Goal: Task Accomplishment & Management: Manage account settings

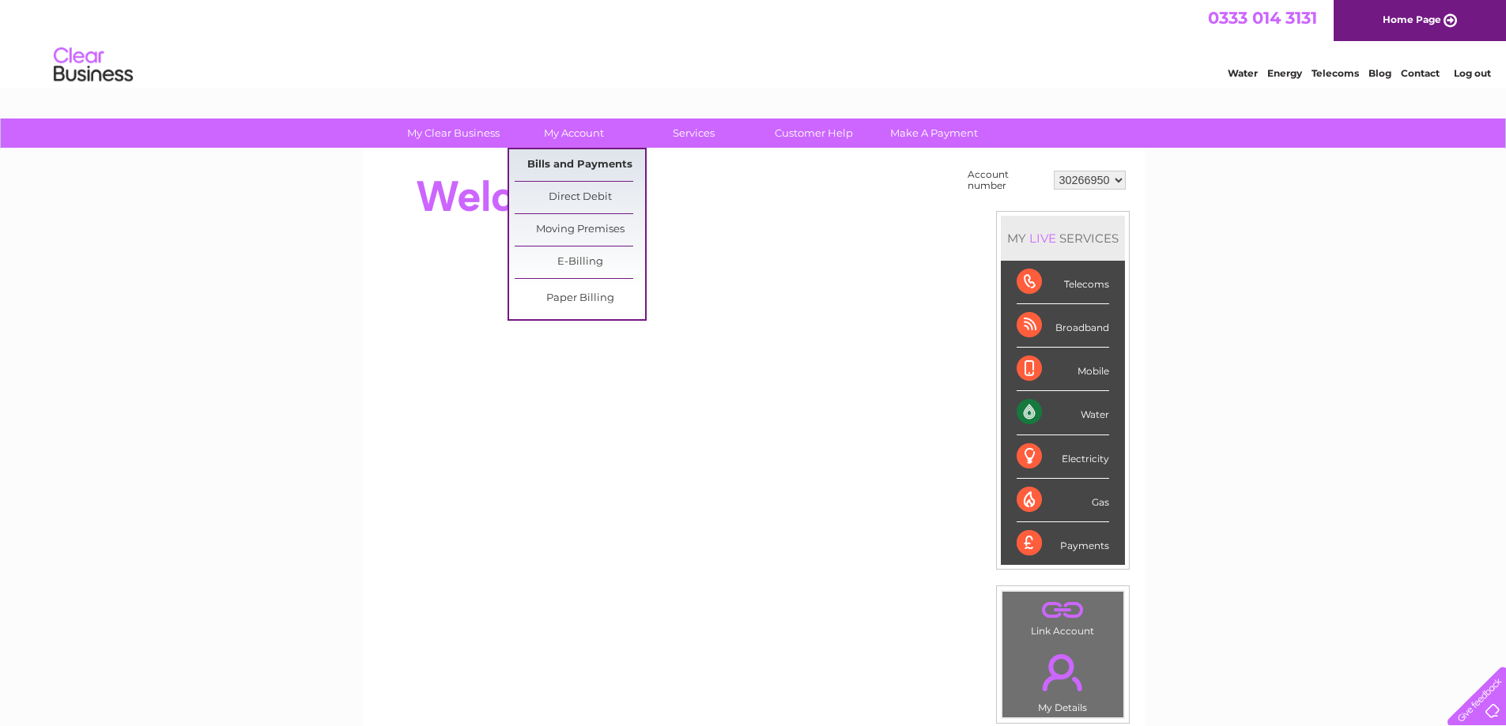
click at [559, 166] on link "Bills and Payments" at bounding box center [580, 165] width 130 height 32
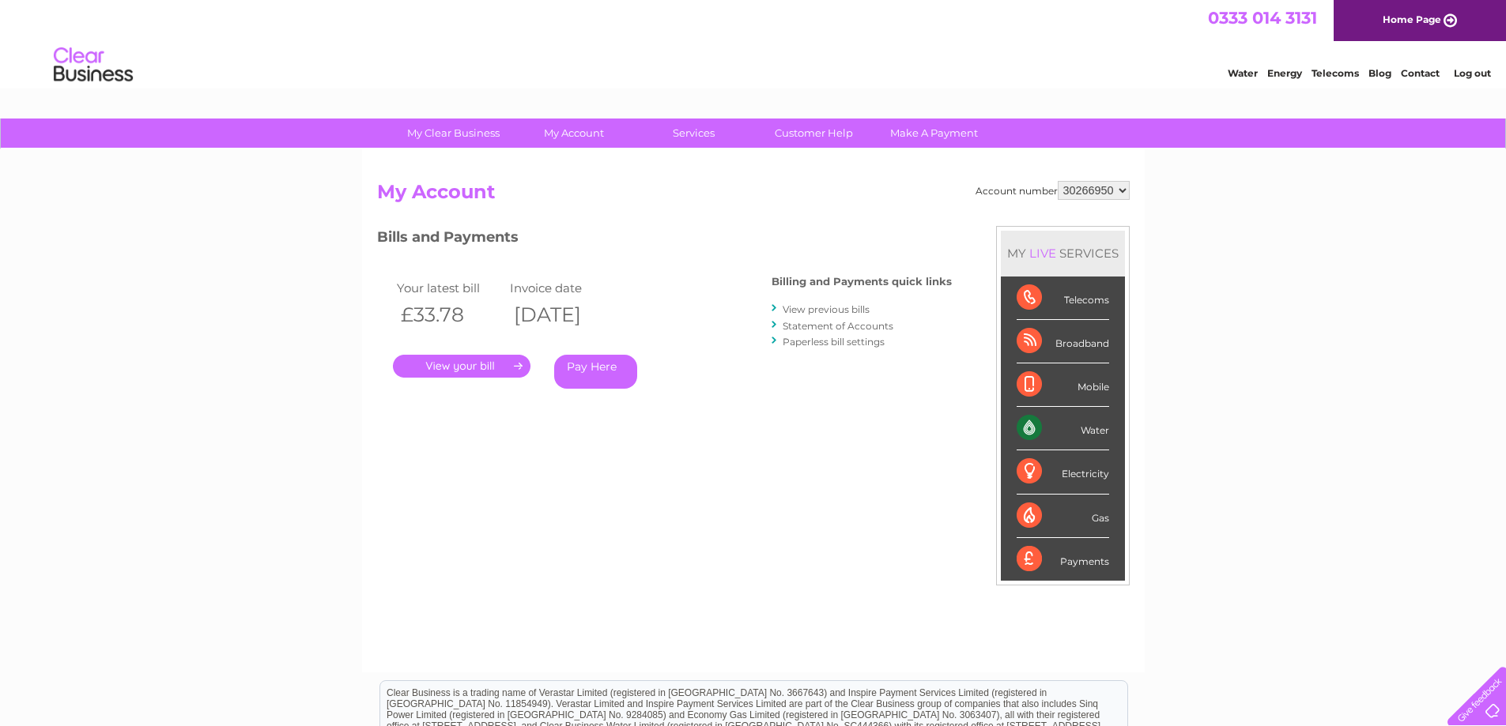
click at [451, 368] on link "." at bounding box center [462, 366] width 138 height 23
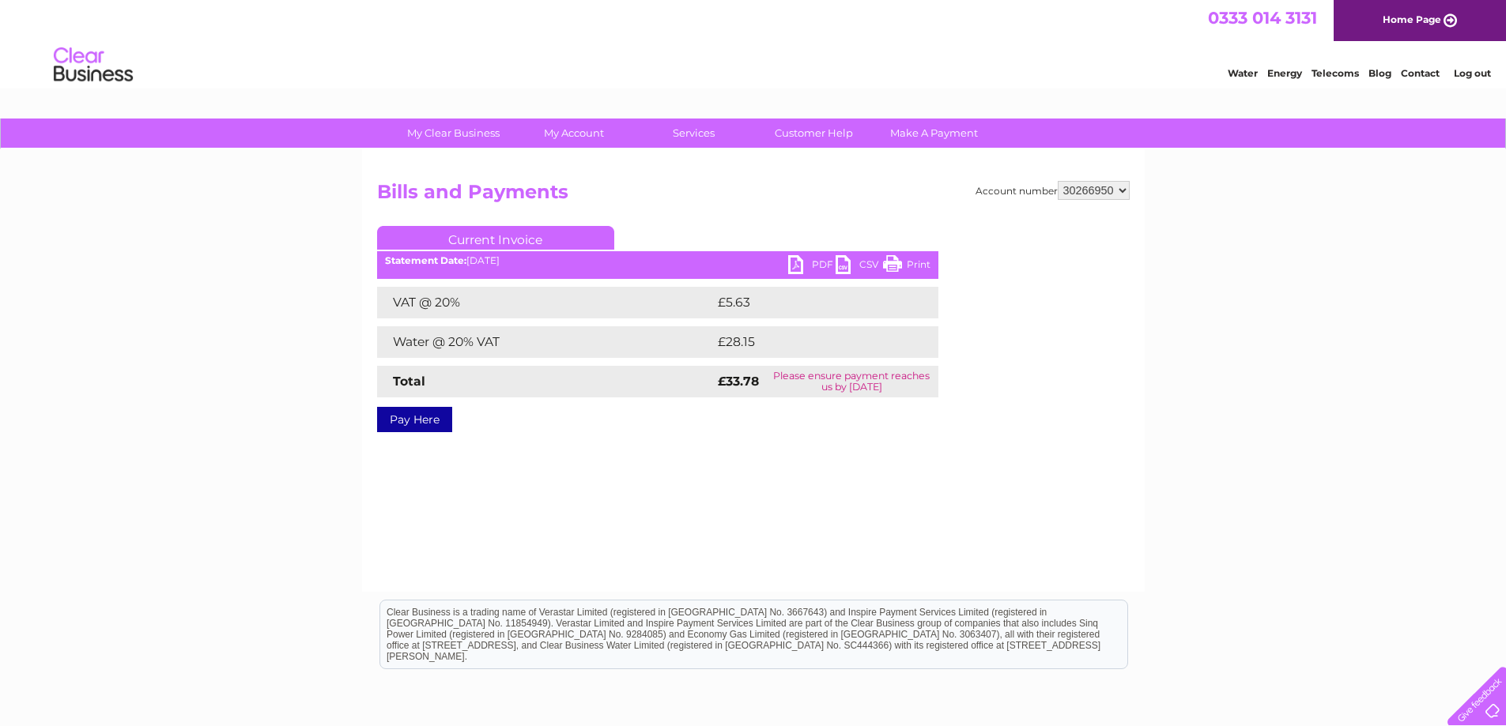
click at [800, 261] on link "PDF" at bounding box center [811, 266] width 47 height 23
click at [1463, 73] on link "Log out" at bounding box center [1472, 73] width 37 height 12
